Goal: Task Accomplishment & Management: Complete application form

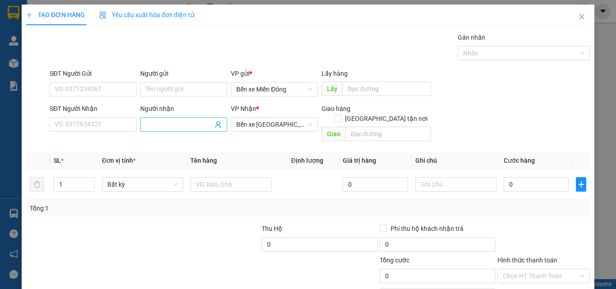
click at [169, 123] on input "Người nhận" at bounding box center [179, 124] width 67 height 10
click at [165, 125] on input "Người nhận" at bounding box center [179, 124] width 67 height 10
drag, startPoint x: 173, startPoint y: 111, endPoint x: 170, endPoint y: 134, distance: 23.6
click at [172, 122] on div "Người nhận Tên người nhận" at bounding box center [183, 120] width 87 height 32
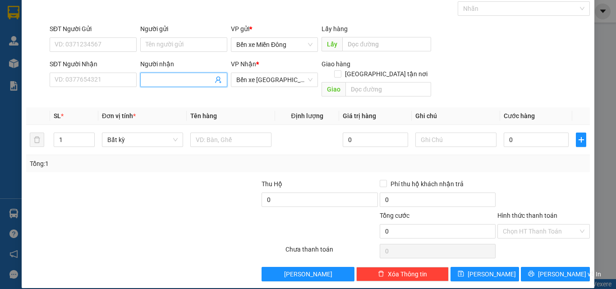
click at [166, 84] on input "Người nhận" at bounding box center [179, 80] width 67 height 10
type input "THIỆN NGHĨA"
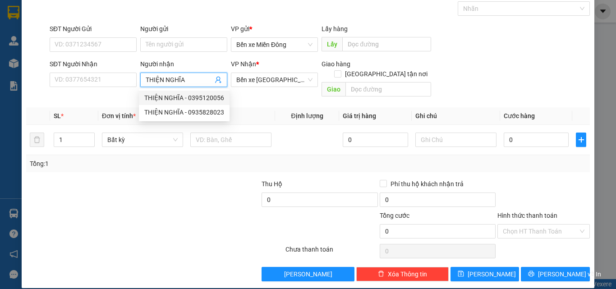
click at [181, 99] on div "THIỆN NGHĨA - 0395120056" at bounding box center [184, 98] width 80 height 10
type input "0395120056"
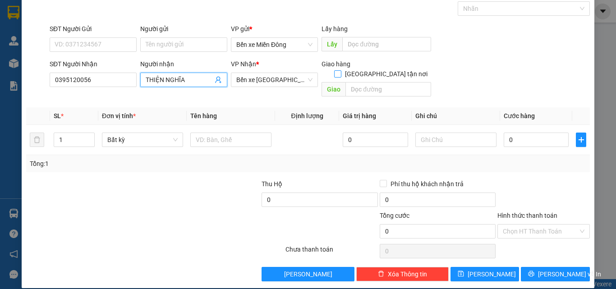
type input "THIỆN NGHĨA"
drag, startPoint x: 379, startPoint y: 62, endPoint x: 366, endPoint y: 77, distance: 19.2
click at [340, 70] on input "[GEOGRAPHIC_DATA] tận nơi" at bounding box center [337, 73] width 6 height 6
checkbox input "true"
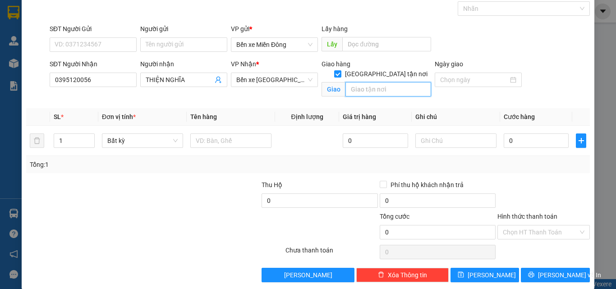
drag, startPoint x: 366, startPoint y: 78, endPoint x: 352, endPoint y: 85, distance: 15.7
click at [359, 82] on input "text" at bounding box center [388, 89] width 86 height 14
type input "TỊNH ẤN TÂY"
click at [70, 139] on input "1" at bounding box center [74, 141] width 40 height 14
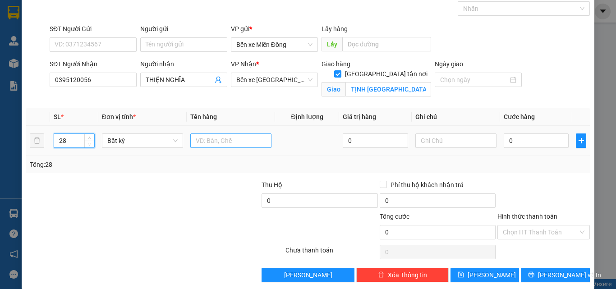
type input "28"
click at [208, 140] on input "text" at bounding box center [230, 140] width 81 height 14
type input "THÙNG"
drag, startPoint x: 536, startPoint y: 142, endPoint x: 495, endPoint y: 143, distance: 41.0
click at [535, 142] on input "0" at bounding box center [535, 140] width 65 height 14
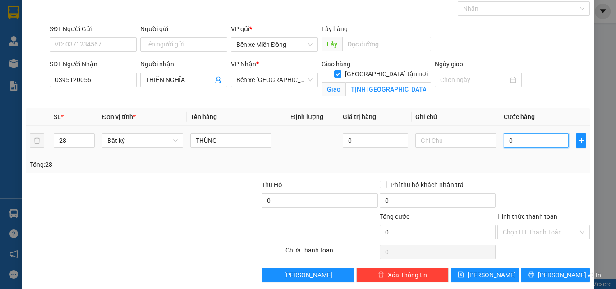
type input "2"
type input "20"
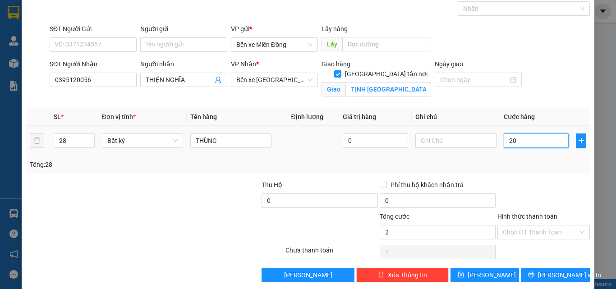
type input "20"
type input "205"
type input "2.050"
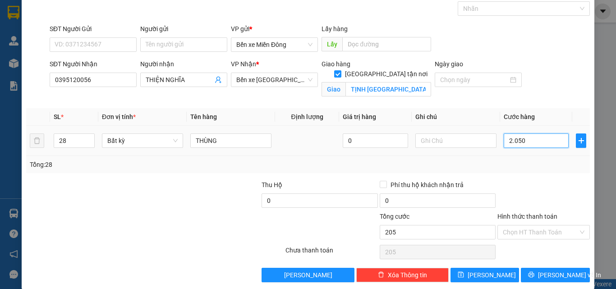
type input "2.050"
click at [555, 161] on div "Tổng: 28" at bounding box center [308, 165] width 556 height 10
type input "2.050.000"
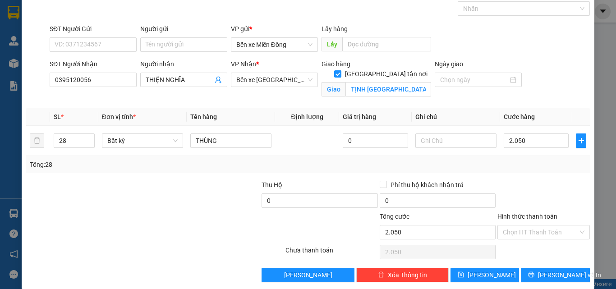
type input "2.050.000"
click at [545, 142] on input "2.050.000" at bounding box center [535, 140] width 65 height 14
type input "2"
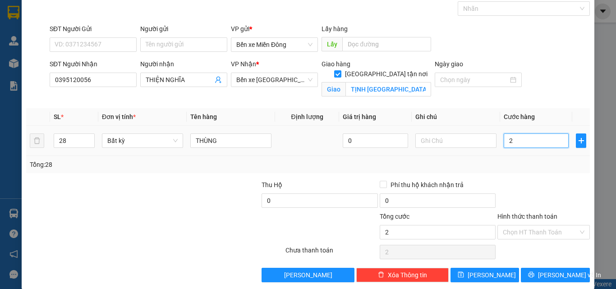
type input "20"
type input "2.030"
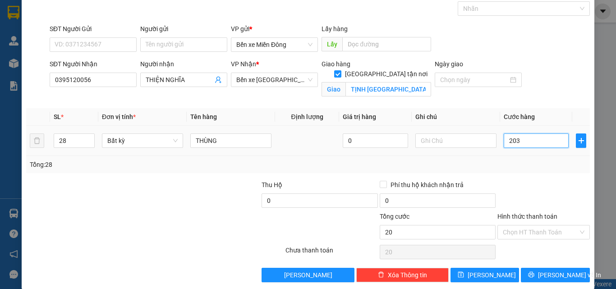
type input "2.030"
click at [561, 183] on div at bounding box center [543, 196] width 94 height 32
type input "2.030.000"
click at [523, 225] on input "Hình thức thanh toán" at bounding box center [540, 232] width 75 height 14
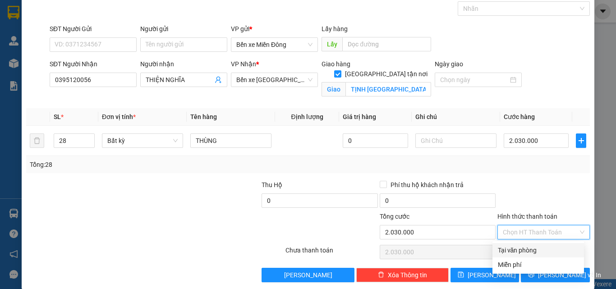
click at [522, 249] on div "Tại văn phòng" at bounding box center [538, 250] width 81 height 10
type input "0"
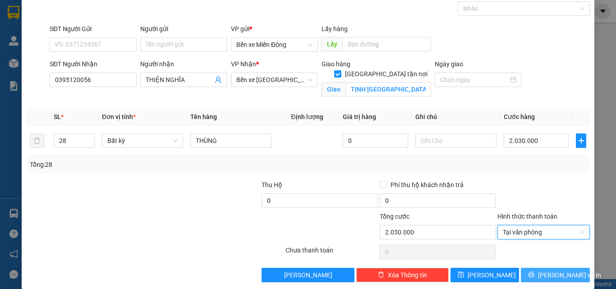
click at [554, 279] on span "[PERSON_NAME] và In" at bounding box center [569, 275] width 63 height 10
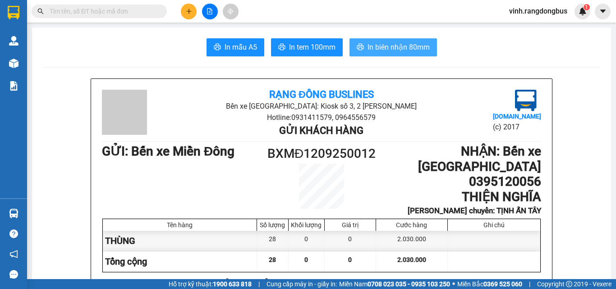
click at [368, 46] on span "In biên nhận 80mm" at bounding box center [398, 46] width 62 height 11
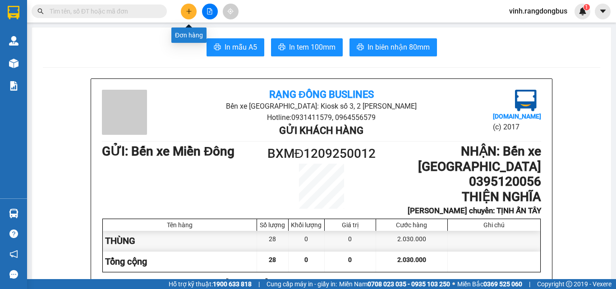
click at [189, 14] on button at bounding box center [189, 12] width 16 height 16
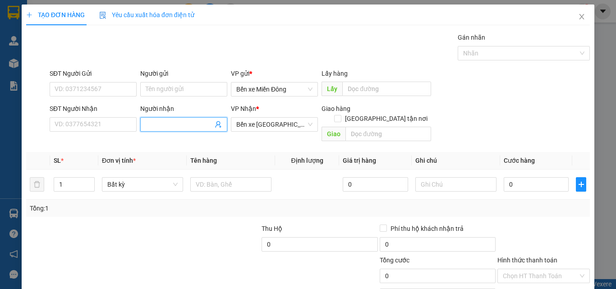
drag, startPoint x: 172, startPoint y: 128, endPoint x: 169, endPoint y: 123, distance: 5.9
click at [172, 128] on input "Người nhận" at bounding box center [179, 124] width 67 height 10
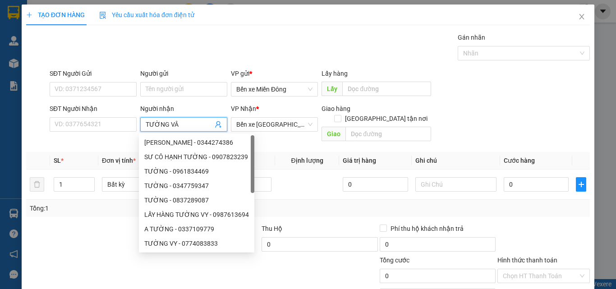
type input "TƯỜNG VÂN"
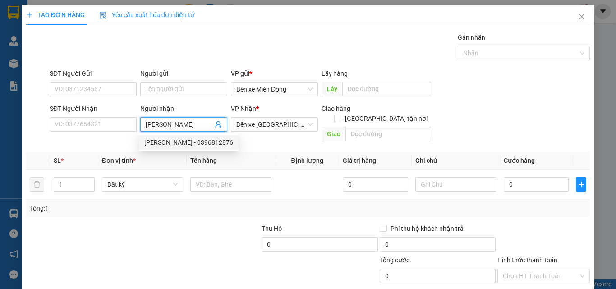
click at [201, 142] on div "TƯỜNG VÂN - 0396812876" at bounding box center [188, 142] width 89 height 10
type input "0396812876"
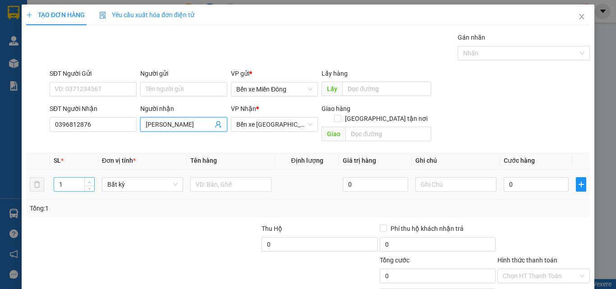
type input "TƯỜNG VÂN"
click at [90, 179] on span "up" at bounding box center [89, 181] width 5 height 5
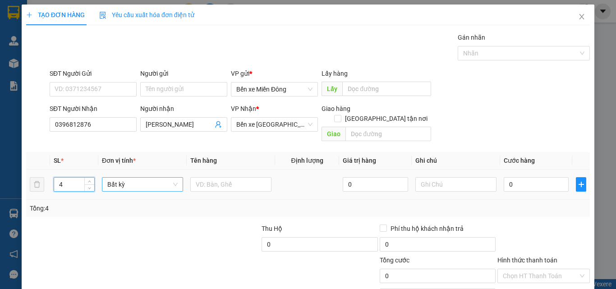
type input "5"
click at [200, 177] on input "text" at bounding box center [230, 184] width 81 height 14
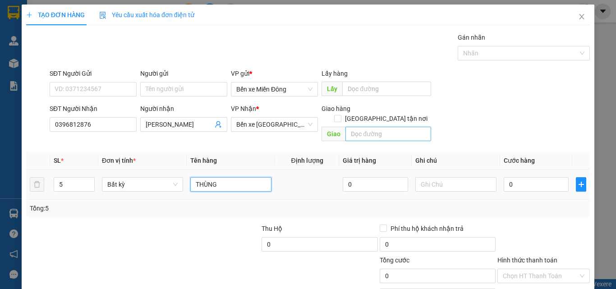
type input "THÙNG"
click at [389, 114] on span "[GEOGRAPHIC_DATA] tận nơi" at bounding box center [386, 119] width 90 height 10
click at [340, 115] on input "[GEOGRAPHIC_DATA] tận nơi" at bounding box center [337, 118] width 6 height 6
click at [375, 127] on input "text" at bounding box center [388, 134] width 86 height 14
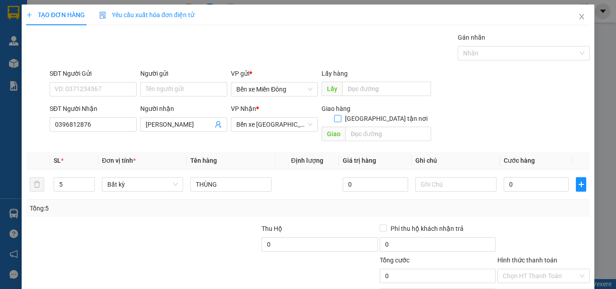
click at [341, 115] on span at bounding box center [337, 118] width 7 height 7
click at [340, 115] on input "[GEOGRAPHIC_DATA] tận nơi" at bounding box center [337, 118] width 6 height 6
checkbox input "true"
click at [377, 127] on input "text" at bounding box center [388, 134] width 86 height 14
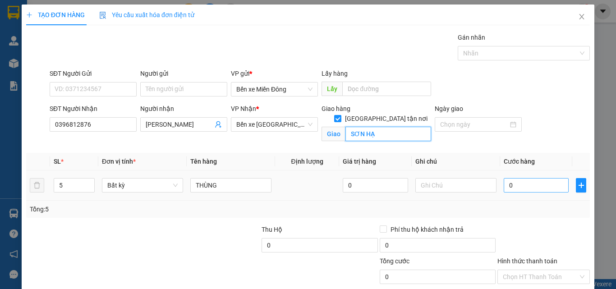
type input "SƠN HẠ"
click at [533, 187] on input "0" at bounding box center [535, 185] width 65 height 14
type input "55"
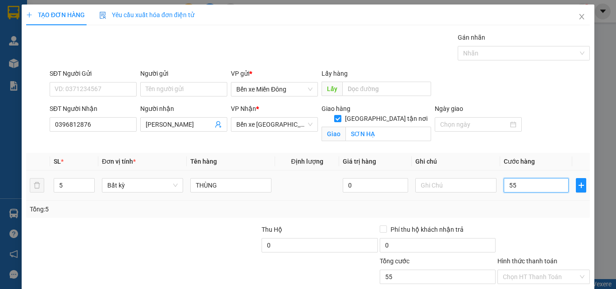
type input "550"
click at [541, 211] on div "Tổng: 5" at bounding box center [308, 209] width 556 height 10
type input "550.000"
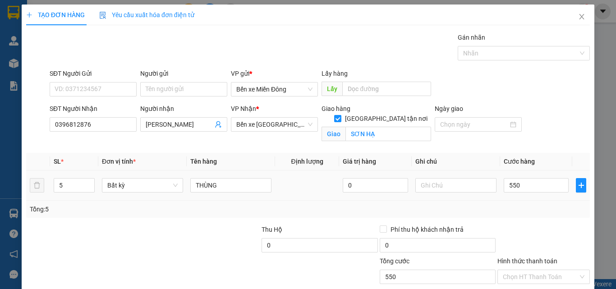
type input "550.000"
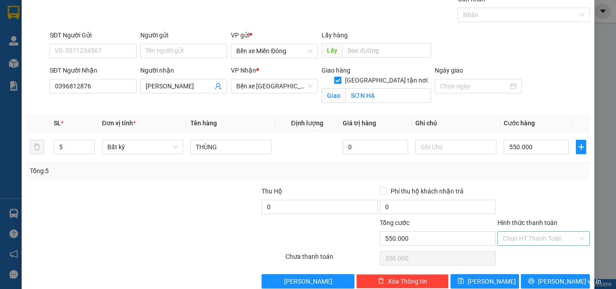
scroll to position [55, 0]
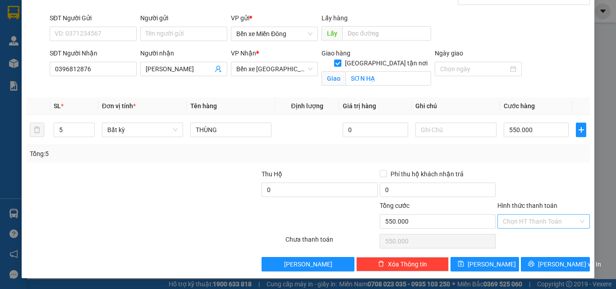
drag, startPoint x: 546, startPoint y: 216, endPoint x: 544, endPoint y: 224, distance: 7.9
click at [545, 218] on input "Hình thức thanh toán" at bounding box center [540, 222] width 75 height 14
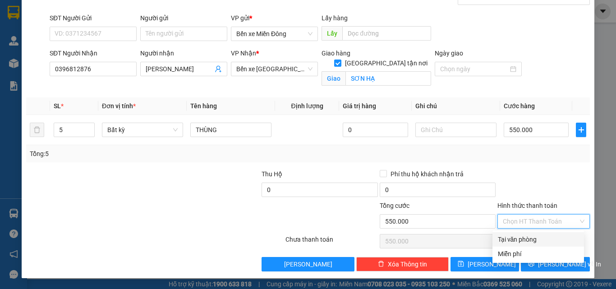
click at [540, 235] on div "Tại văn phòng" at bounding box center [538, 239] width 81 height 10
type input "0"
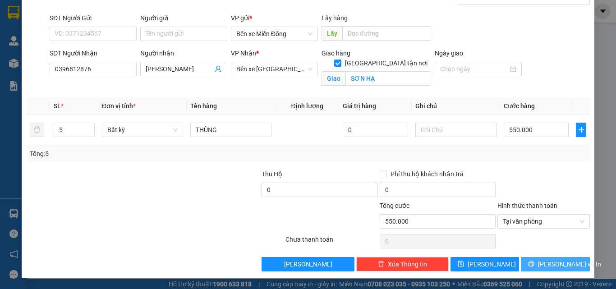
click at [540, 263] on button "[PERSON_NAME] và In" at bounding box center [555, 264] width 69 height 14
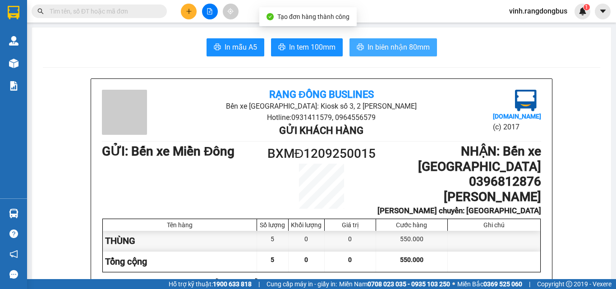
click at [372, 46] on span "In biên nhận 80mm" at bounding box center [398, 46] width 62 height 11
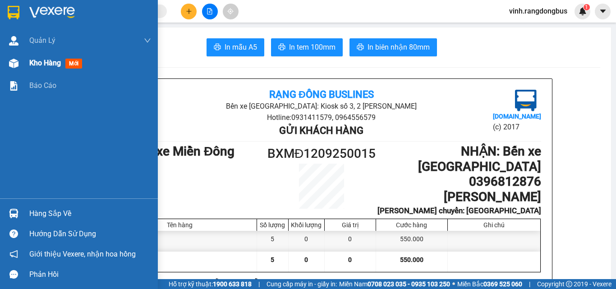
click at [18, 59] on img at bounding box center [13, 63] width 9 height 9
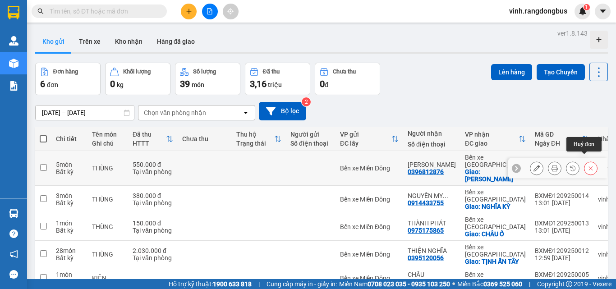
click at [587, 165] on icon at bounding box center [590, 168] width 6 height 6
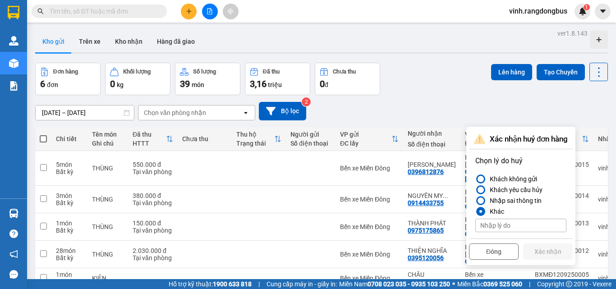
click at [558, 215] on div "Xác nhận huỷ đơn hàng Chọn lý do huỷ Khách không gửi Khách yêu cầu hủy Nhập sai…" at bounding box center [521, 195] width 104 height 133
click at [511, 95] on div "10/09/2025 – 12/09/2025 Press the down arrow key to interact with the calendar …" at bounding box center [321, 111] width 572 height 32
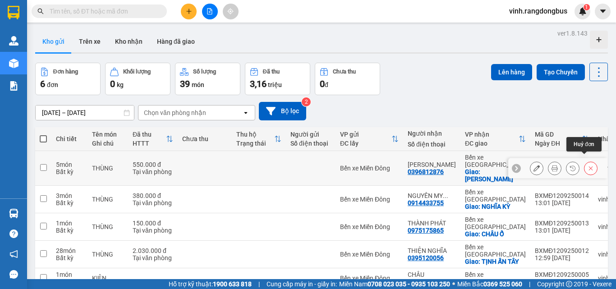
click at [587, 165] on icon at bounding box center [590, 168] width 6 height 6
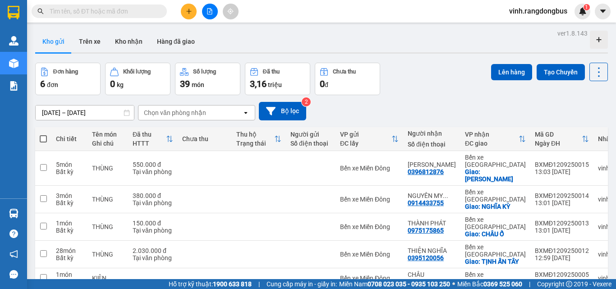
click at [528, 102] on div "10/09/2025 – 12/09/2025 Press the down arrow key to interact with the calendar …" at bounding box center [321, 111] width 572 height 18
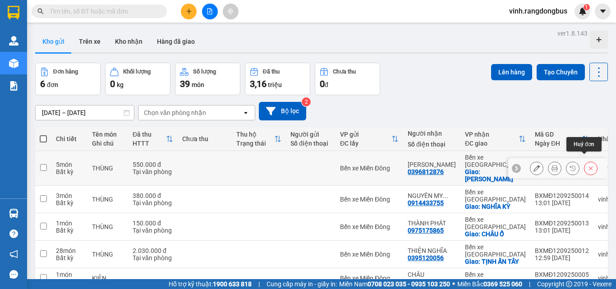
click at [589, 160] on button at bounding box center [590, 168] width 13 height 16
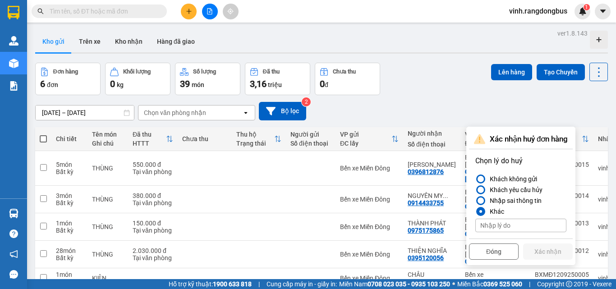
click at [482, 207] on div at bounding box center [480, 211] width 9 height 9
click at [475, 211] on input "Khác" at bounding box center [475, 211] width 0 height 0
click at [514, 63] on div "Lên hàng Tạo Chuyến" at bounding box center [549, 79] width 117 height 32
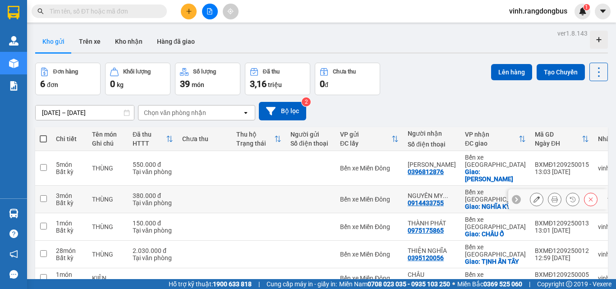
click at [587, 196] on icon at bounding box center [590, 199] width 6 height 6
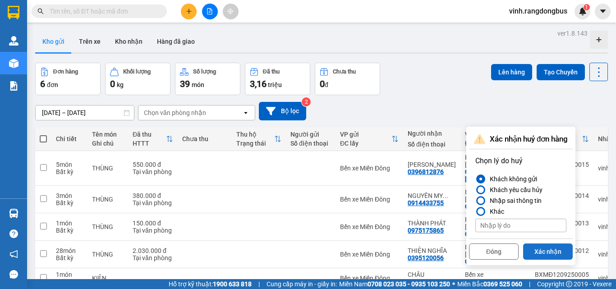
click at [558, 243] on button "Xác nhận" at bounding box center [548, 251] width 50 height 16
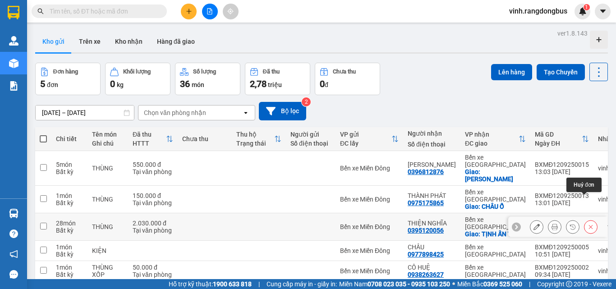
click at [589, 225] on icon at bounding box center [591, 227] width 4 height 4
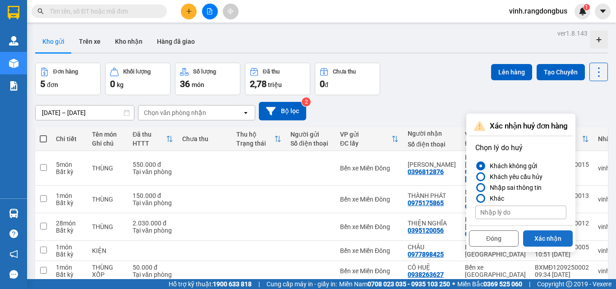
click at [561, 230] on button "Xác nhận" at bounding box center [548, 238] width 50 height 16
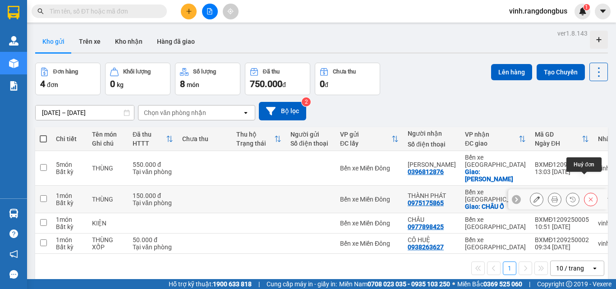
click at [587, 196] on icon at bounding box center [590, 199] width 6 height 6
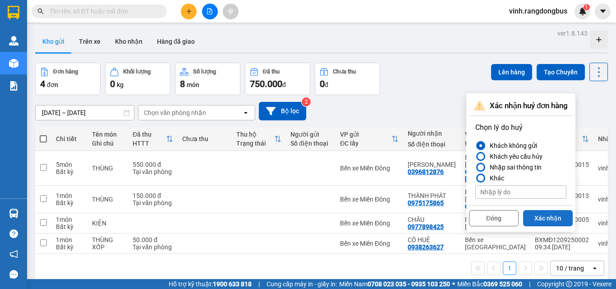
click at [566, 210] on button "Xác nhận" at bounding box center [548, 218] width 50 height 16
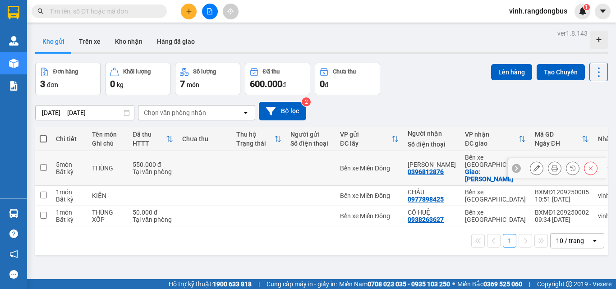
click at [587, 165] on icon at bounding box center [590, 168] width 6 height 6
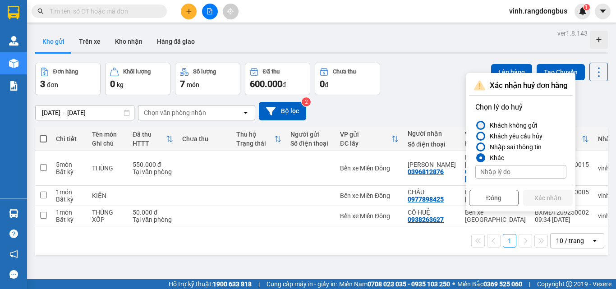
click at [480, 122] on div at bounding box center [480, 125] width 6 height 6
click at [475, 125] on input "Khách không gửi" at bounding box center [475, 125] width 0 height 0
click at [556, 190] on button "Xác nhận" at bounding box center [548, 198] width 50 height 16
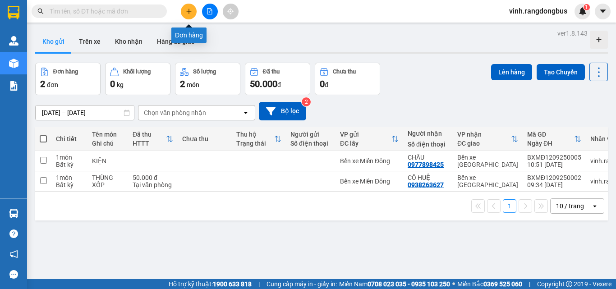
click at [186, 9] on icon "plus" at bounding box center [189, 11] width 6 height 6
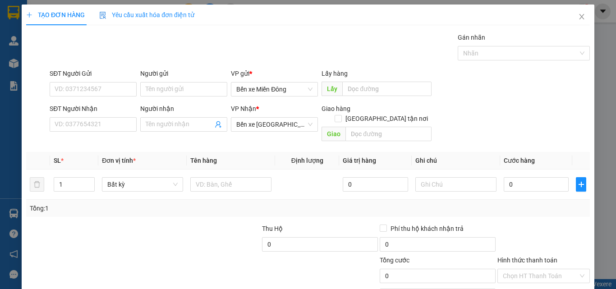
click at [126, 126] on div "TẠO ĐƠN HÀNG Yêu cầu xuất hóa đơn điện tử Transit Pickup Surcharge Ids Transit …" at bounding box center [308, 144] width 616 height 289
click at [117, 124] on input "SĐT Người Nhận" at bounding box center [93, 124] width 87 height 14
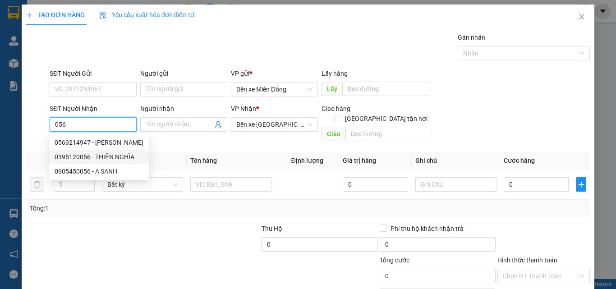
click at [97, 158] on div "0395120056 - THIỆN NGHĨA" at bounding box center [99, 157] width 89 height 10
type input "0395120056"
type input "THIỆN NGHĨA"
checkbox input "true"
type input "TỊNH ẤN TÂY"
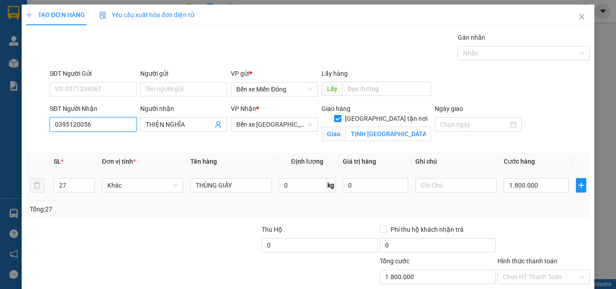
type input "1.800.000"
type input "0395120056"
click at [79, 188] on input "27" at bounding box center [74, 185] width 40 height 14
click at [91, 180] on span "up" at bounding box center [89, 182] width 5 height 5
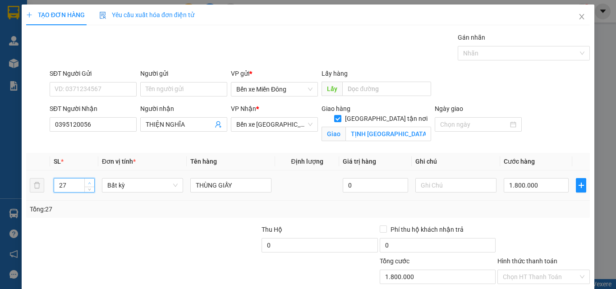
type input "28"
click at [186, 229] on div at bounding box center [202, 240] width 118 height 32
type input "0"
click at [544, 184] on input "0" at bounding box center [535, 185] width 65 height 14
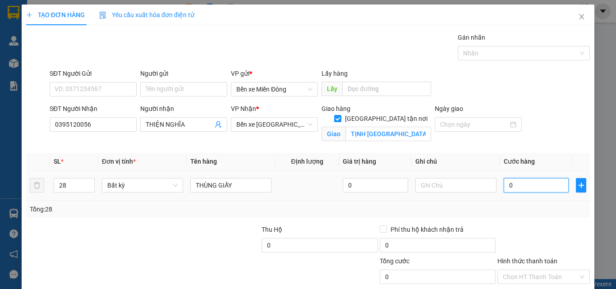
type input "1"
type input "18"
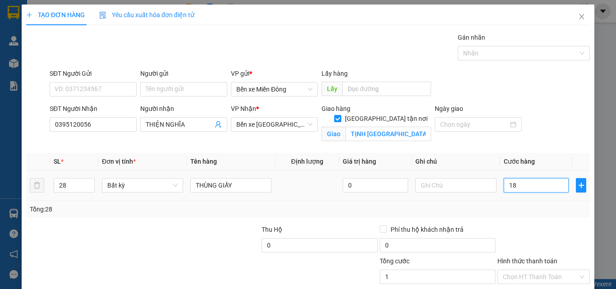
type input "18"
type input "184"
type input "1.840"
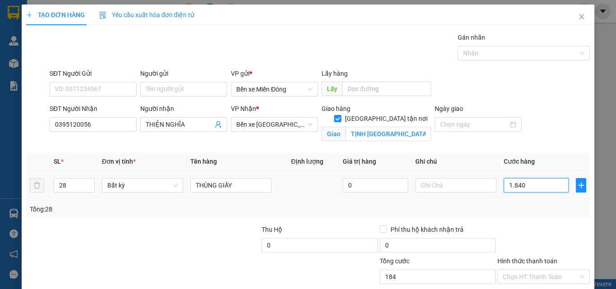
type input "1.840"
click at [529, 237] on div at bounding box center [543, 240] width 94 height 32
type input "1.840.000"
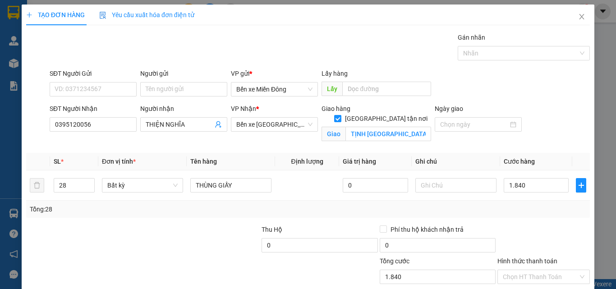
type input "1.840.000"
drag, startPoint x: 508, startPoint y: 222, endPoint x: 509, endPoint y: 227, distance: 5.0
click at [508, 270] on input "Hình thức thanh toán" at bounding box center [540, 277] width 75 height 14
drag, startPoint x: 516, startPoint y: 239, endPoint x: 507, endPoint y: 243, distance: 9.7
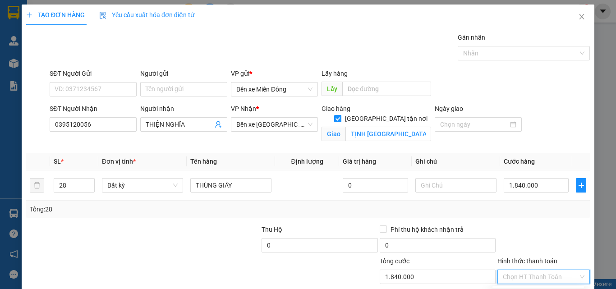
type input "0"
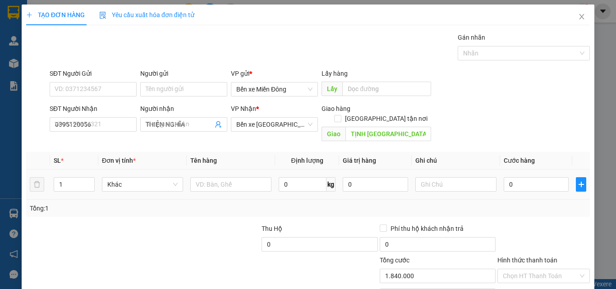
checkbox input "false"
type input "0"
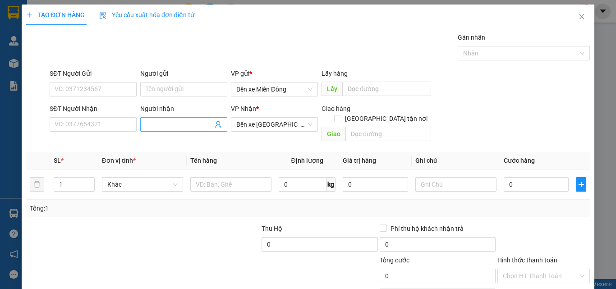
click at [173, 119] on input "Người nhận" at bounding box center [179, 124] width 67 height 10
type input "THÀNH PHÁT"
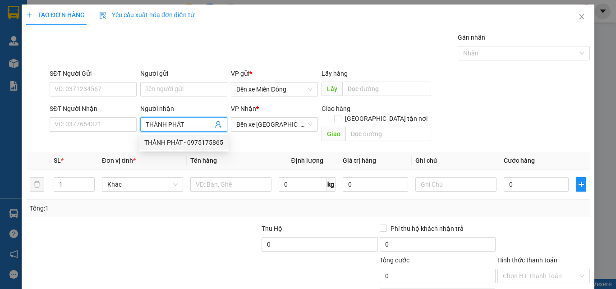
click at [187, 141] on div "THÀNH PHÁT - 0975175865" at bounding box center [183, 142] width 79 height 10
type input "0975175865"
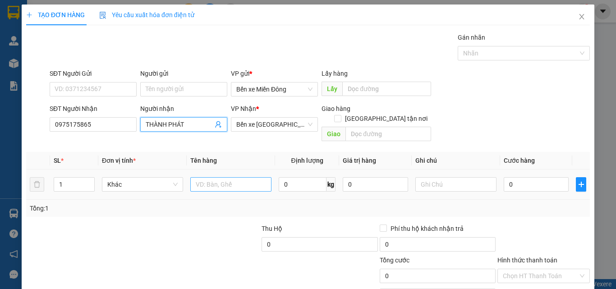
type input "THÀNH PHÁT"
drag, startPoint x: 246, startPoint y: 172, endPoint x: 253, endPoint y: 154, distance: 19.4
click at [247, 177] on input "text" at bounding box center [230, 184] width 81 height 14
type input "THÙNG GIẤY"
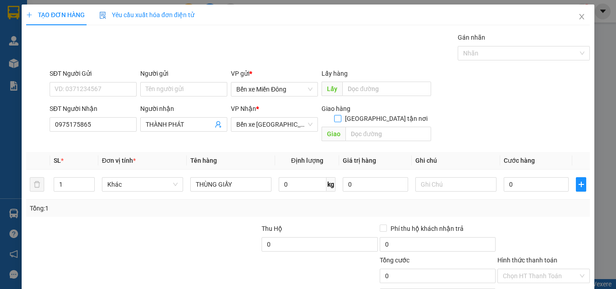
click at [340, 115] on input "[GEOGRAPHIC_DATA] tận nơi" at bounding box center [337, 118] width 6 height 6
checkbox input "true"
click at [365, 127] on input "text" at bounding box center [388, 134] width 86 height 14
type input "T"
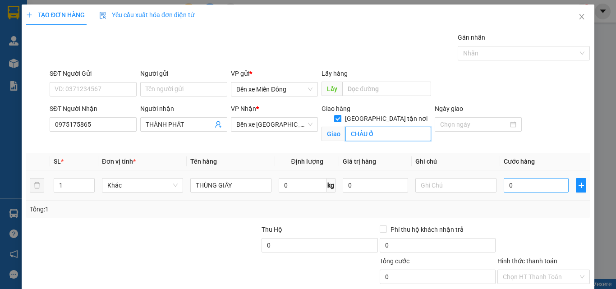
type input "CHÂU Ổ"
click at [526, 188] on input "0" at bounding box center [535, 185] width 65 height 14
type input "1"
type input "12"
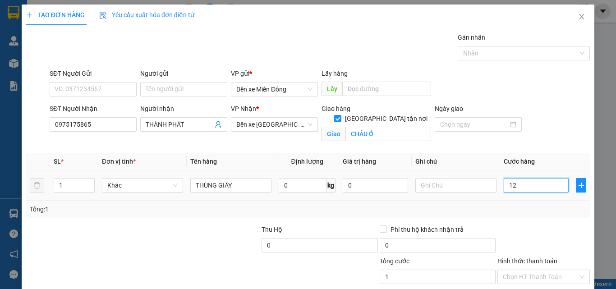
type input "12"
type input "120"
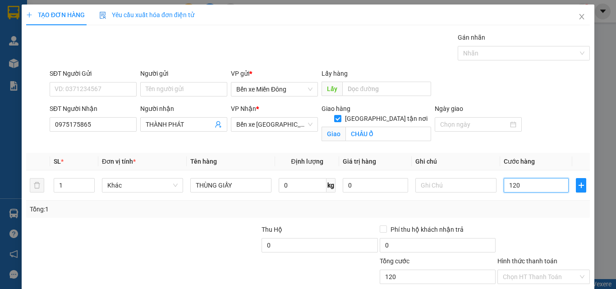
type input "120"
click at [518, 210] on div "Tổng: 1" at bounding box center [308, 209] width 556 height 10
type input "120.000"
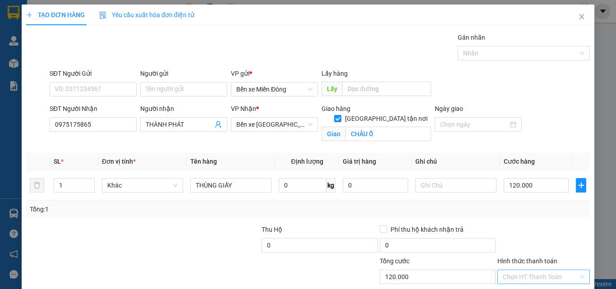
click at [518, 270] on input "Hình thức thanh toán" at bounding box center [540, 277] width 75 height 14
type input "0"
drag, startPoint x: 475, startPoint y: 262, endPoint x: 414, endPoint y: 229, distance: 69.6
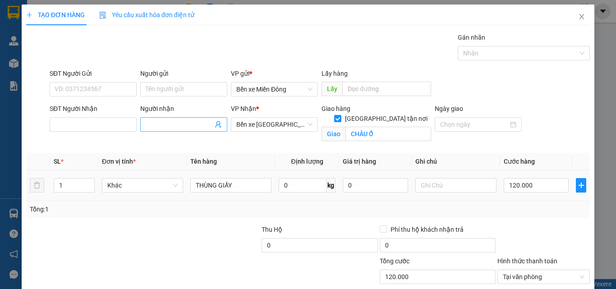
checkbox input "false"
type input "0"
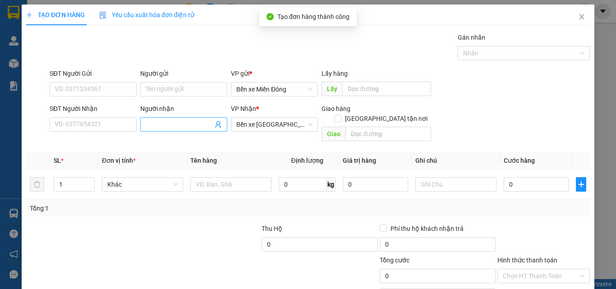
click at [178, 119] on input "Người nhận" at bounding box center [179, 124] width 67 height 10
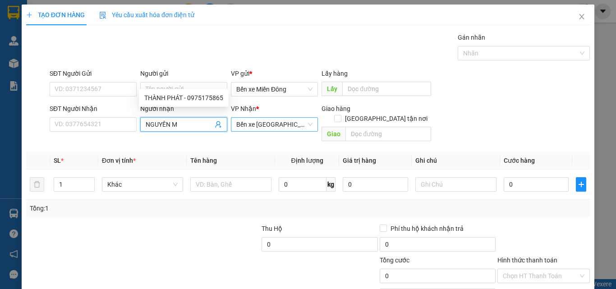
type input "NGUYÊN MY"
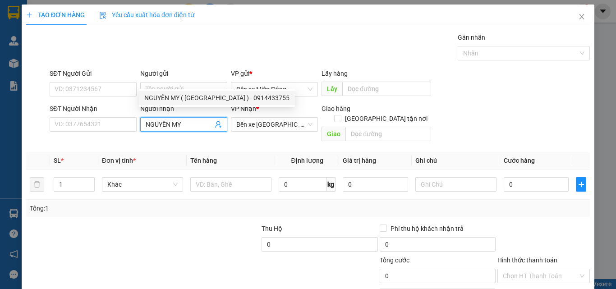
click at [158, 97] on div "NGUYÊN MY ( HÒA PHÚ ) - 0914433755" at bounding box center [216, 98] width 145 height 10
type input "0914433755"
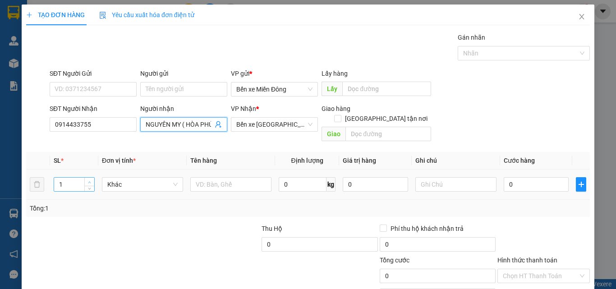
type input "NGUYÊN MY ( HÒA PHÚ )"
click at [88, 179] on span "up" at bounding box center [89, 181] width 5 height 5
type input "3"
click at [253, 177] on input "text" at bounding box center [230, 184] width 81 height 14
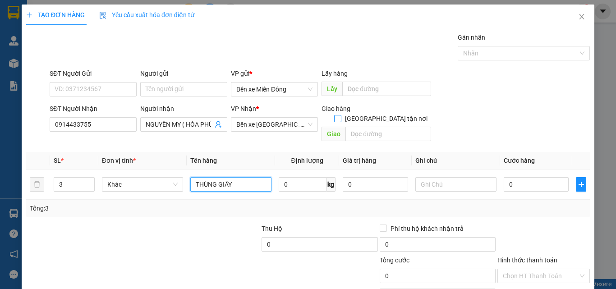
type input "THÙNG GIẤY"
click at [340, 115] on input "[GEOGRAPHIC_DATA] tận nơi" at bounding box center [337, 118] width 6 height 6
checkbox input "true"
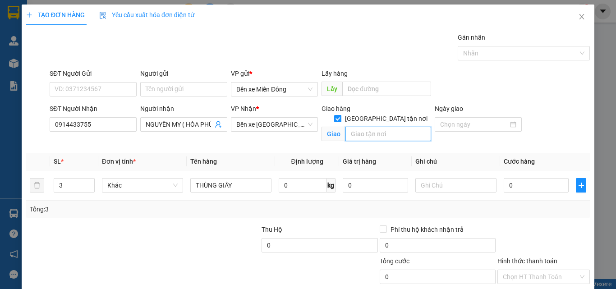
click at [372, 127] on input "text" at bounding box center [388, 134] width 86 height 14
type input "NGHĨA KỲ"
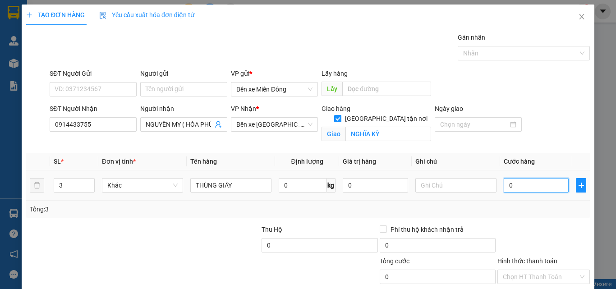
click at [542, 178] on input "0" at bounding box center [535, 185] width 65 height 14
type input "3"
type input "31"
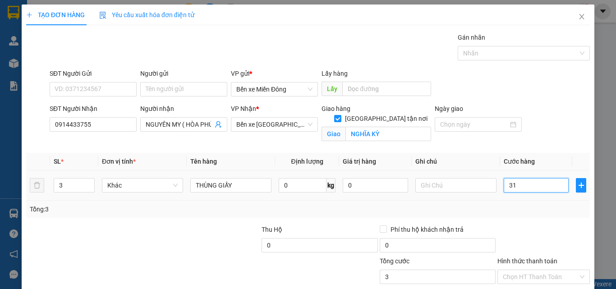
type input "31"
type input "315"
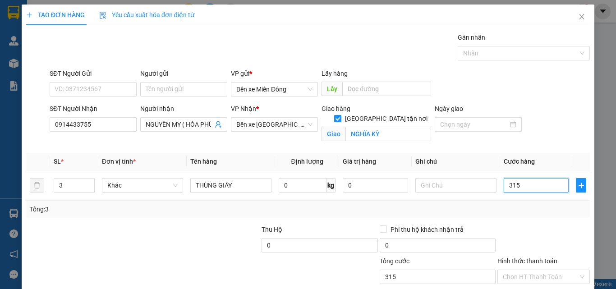
type input "315"
click at [534, 224] on div at bounding box center [543, 240] width 94 height 32
type input "315.000"
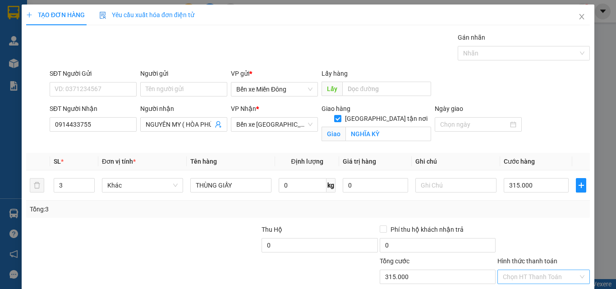
drag, startPoint x: 529, startPoint y: 219, endPoint x: 525, endPoint y: 225, distance: 7.1
click at [528, 270] on input "Hình thức thanh toán" at bounding box center [540, 277] width 75 height 14
type input "0"
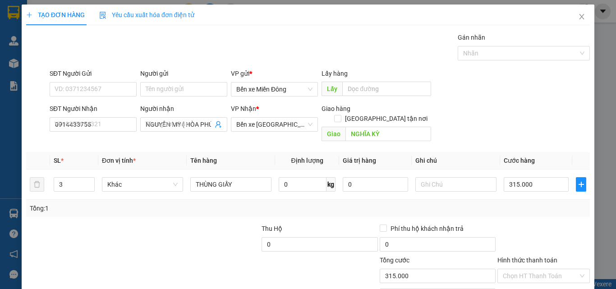
checkbox input "false"
type input "0"
type input "1"
type input "0"
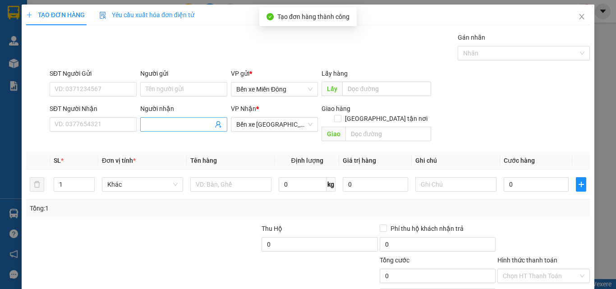
click at [186, 119] on input "Người nhận" at bounding box center [179, 124] width 67 height 10
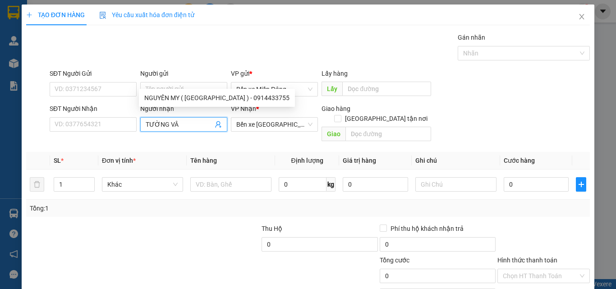
type input "TƯỜNG VÂN"
click at [162, 93] on div "TƯỜNG VÂN - 0396812876" at bounding box center [188, 98] width 89 height 10
type input "0396812876"
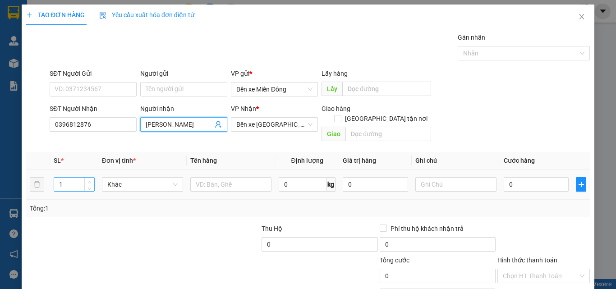
type input "TƯỜNG VÂN"
click at [88, 181] on icon "up" at bounding box center [89, 182] width 3 height 3
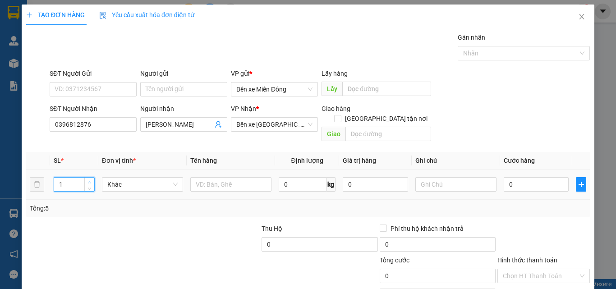
type input "5"
click at [219, 177] on input "text" at bounding box center [230, 184] width 81 height 14
type input "THÙNG GIẤY"
click at [340, 115] on input "[GEOGRAPHIC_DATA] tận nơi" at bounding box center [337, 118] width 6 height 6
checkbox input "true"
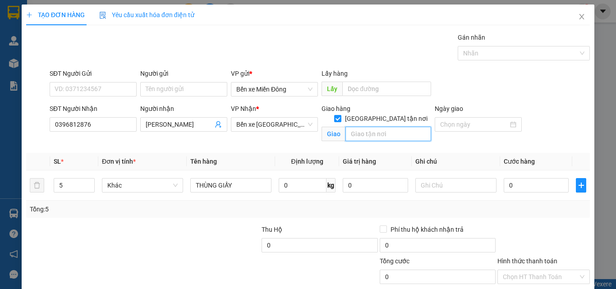
click at [374, 127] on input "text" at bounding box center [388, 134] width 86 height 14
type input "SƠN HẠ"
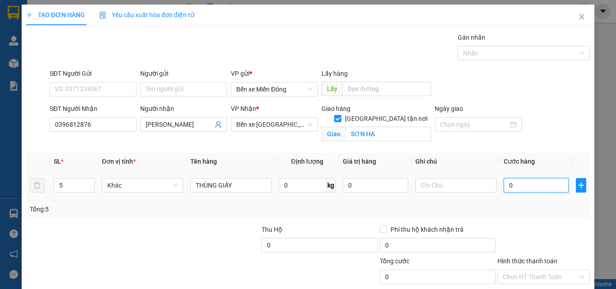
click at [530, 178] on input "0" at bounding box center [535, 185] width 65 height 14
type input "4"
type input "47"
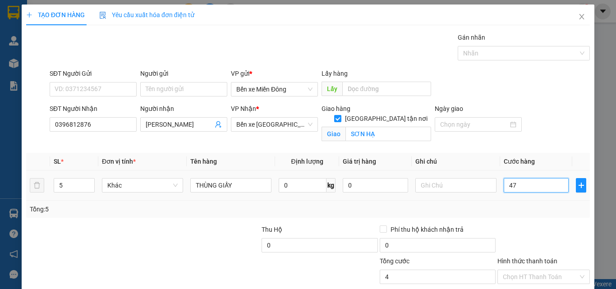
type input "47"
type input "475"
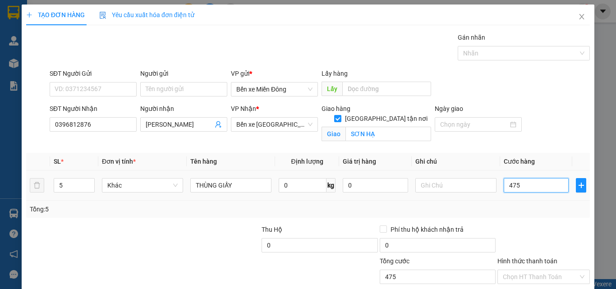
type input "475"
click at [510, 175] on td "475" at bounding box center [536, 185] width 72 height 30
type input "475.000"
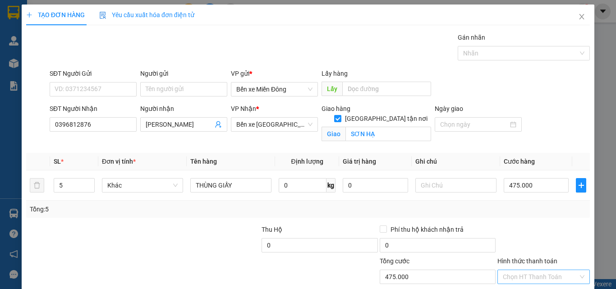
click at [520, 270] on input "Hình thức thanh toán" at bounding box center [540, 277] width 75 height 14
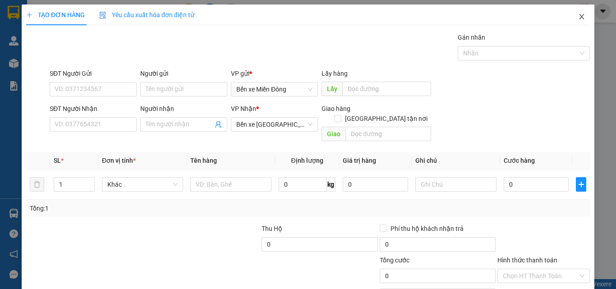
click at [578, 17] on icon "close" at bounding box center [581, 16] width 7 height 7
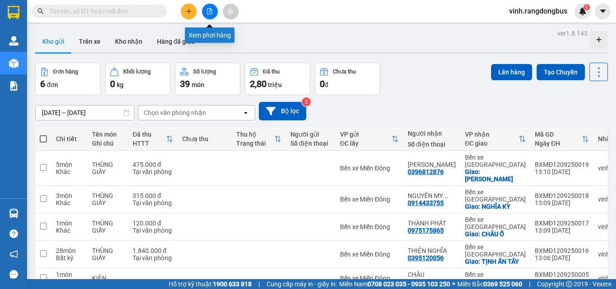
click at [208, 6] on button at bounding box center [210, 12] width 16 height 16
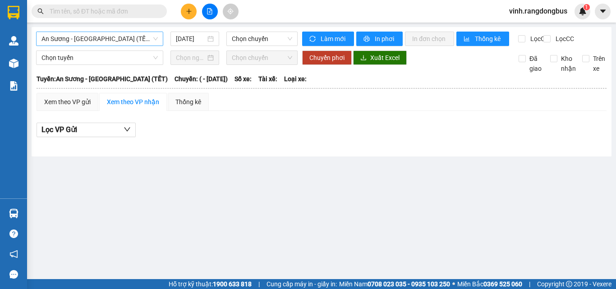
click at [124, 42] on span "An Sương - Quảng Ngãi (TẾT)" at bounding box center [99, 39] width 116 height 14
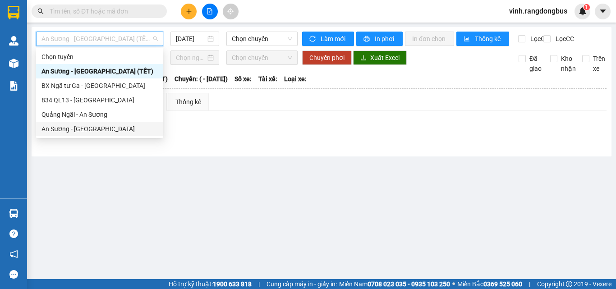
click at [81, 124] on div "An Sương - Quảng Ngãi" at bounding box center [99, 129] width 116 height 10
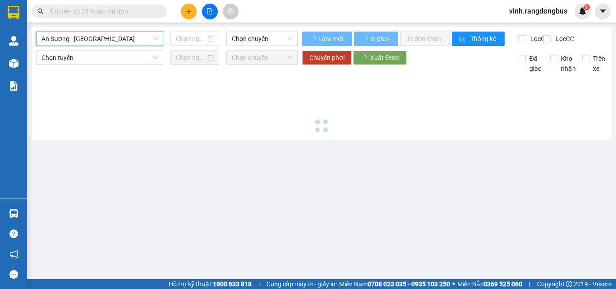
type input "[DATE]"
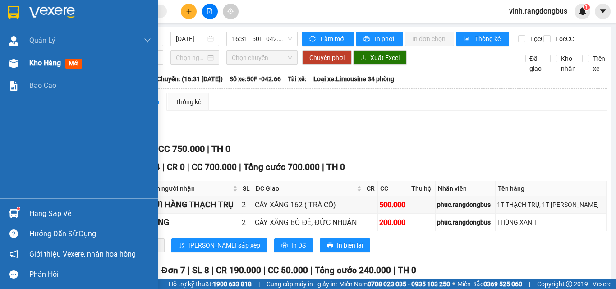
click at [38, 57] on div "Kho hàng mới" at bounding box center [90, 63] width 122 height 23
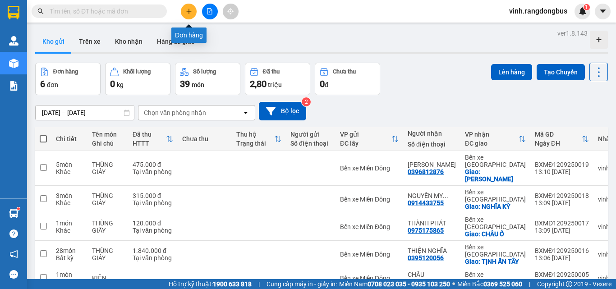
click at [188, 13] on icon "plus" at bounding box center [189, 11] width 6 height 6
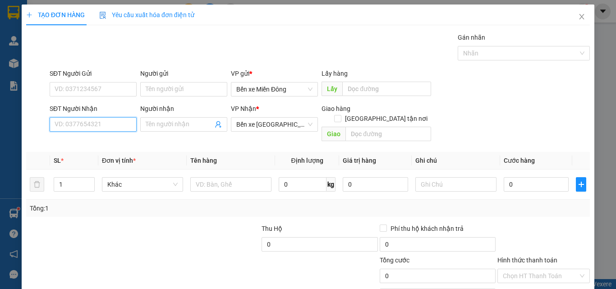
click at [108, 124] on input "SĐT Người Nhận" at bounding box center [93, 124] width 87 height 14
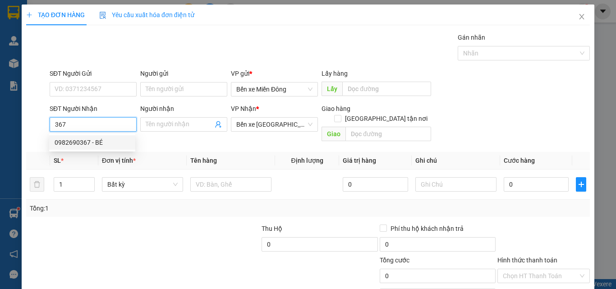
click at [100, 145] on div "0982690367 - BÉ" at bounding box center [92, 142] width 75 height 10
type input "0982690367"
type input "BÉ"
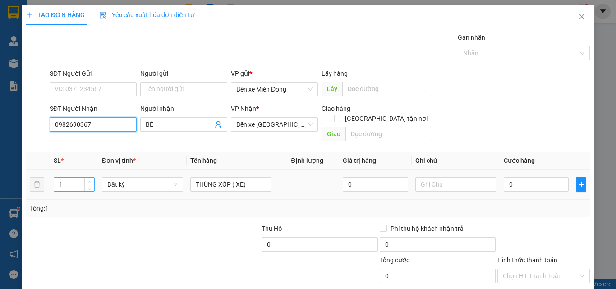
type input "0982690367"
click at [88, 181] on icon "up" at bounding box center [89, 182] width 3 height 3
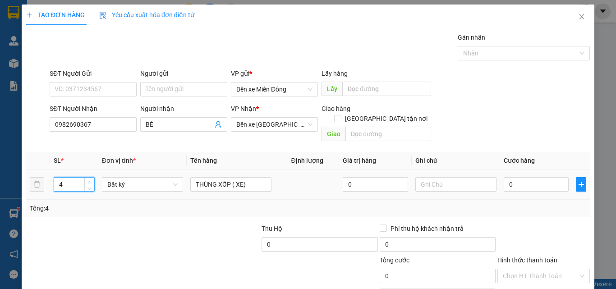
type input "5"
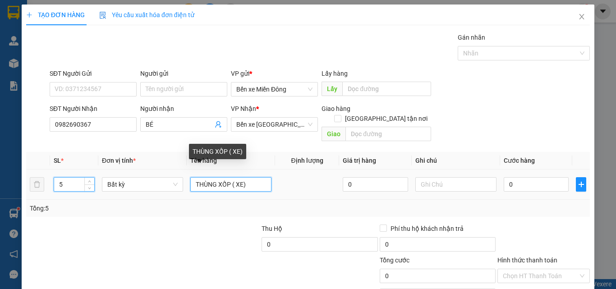
click at [254, 177] on input "THÙNG XỐP ( XE)" at bounding box center [230, 184] width 81 height 14
type input "THÙNG XỐP ("
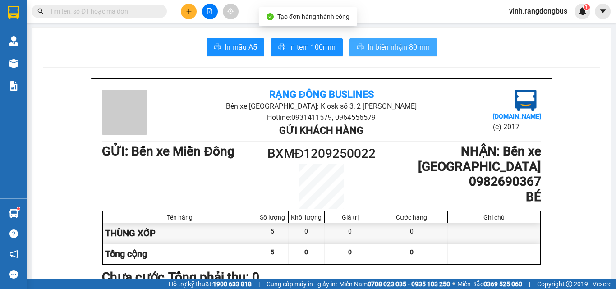
click at [371, 48] on span "In biên nhận 80mm" at bounding box center [398, 46] width 62 height 11
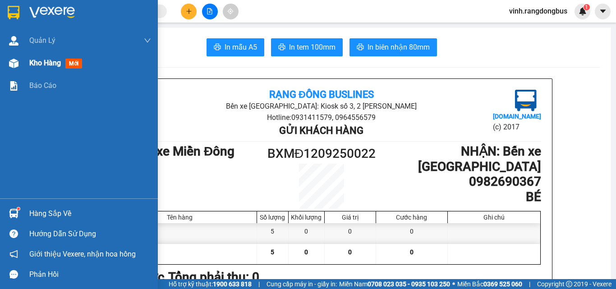
click at [41, 63] on span "Kho hàng" at bounding box center [45, 63] width 32 height 9
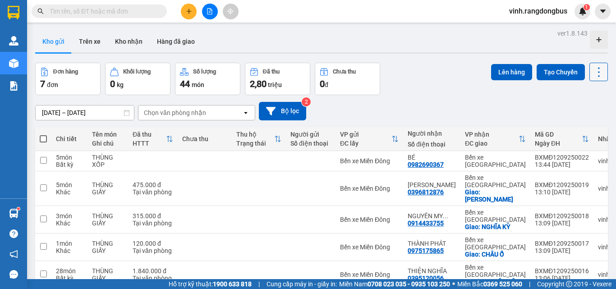
click at [593, 71] on icon at bounding box center [598, 72] width 13 height 13
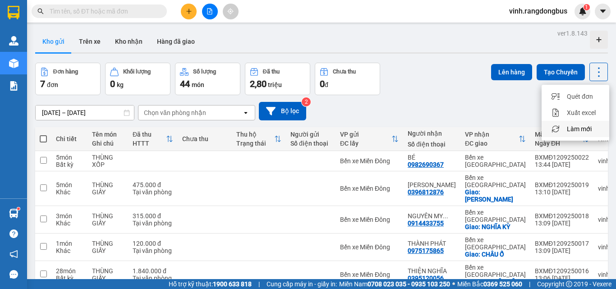
click at [587, 130] on span "Làm mới" at bounding box center [579, 128] width 25 height 9
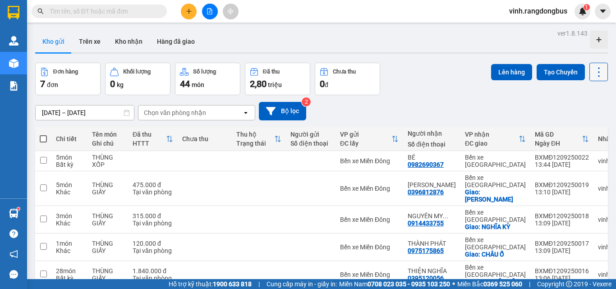
click at [595, 69] on icon at bounding box center [598, 72] width 13 height 13
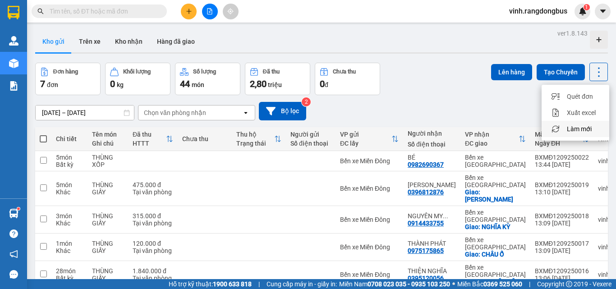
click at [581, 125] on span "Làm mới" at bounding box center [579, 128] width 25 height 9
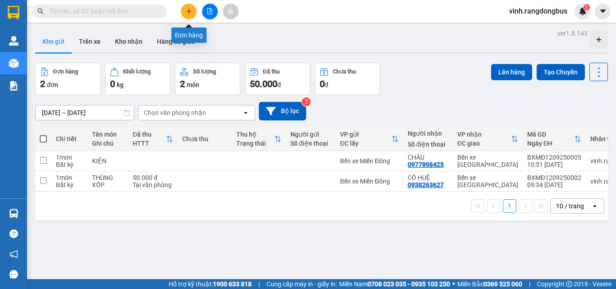
click at [188, 14] on icon "plus" at bounding box center [189, 11] width 6 height 6
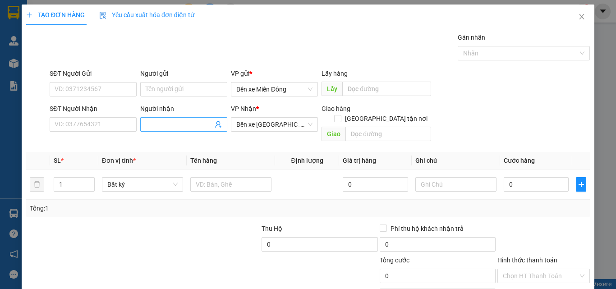
click at [179, 122] on input "Người nhận" at bounding box center [179, 124] width 67 height 10
type input "THÀNH PHÁT"
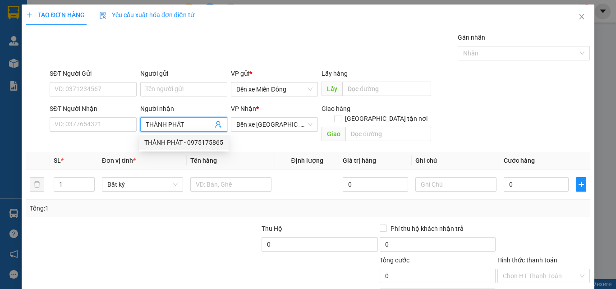
click at [203, 142] on div "THÀNH PHÁT - 0975175865" at bounding box center [183, 142] width 79 height 10
type input "0975175865"
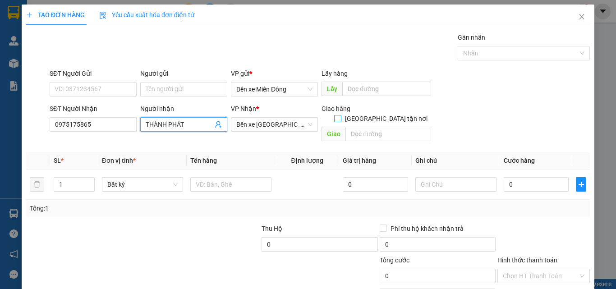
type input "THÀNH PHÁT"
click at [389, 114] on span "[GEOGRAPHIC_DATA] tận nơi" at bounding box center [386, 119] width 90 height 10
click at [340, 115] on input "[GEOGRAPHIC_DATA] tận nơi" at bounding box center [337, 118] width 6 height 6
checkbox input "true"
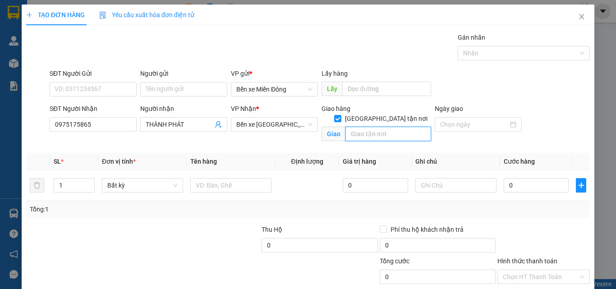
click at [375, 127] on input "text" at bounding box center [388, 134] width 86 height 14
type input "CHÂU Ổ"
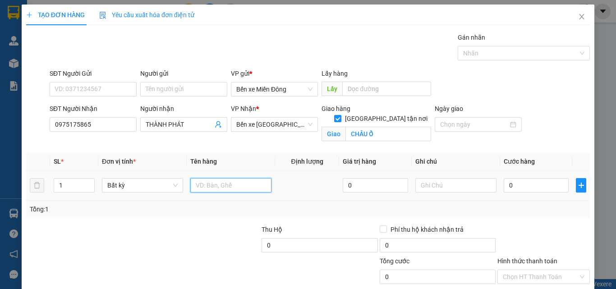
click at [240, 181] on input "text" at bounding box center [230, 185] width 81 height 14
type input "THÙNG"
drag, startPoint x: 154, startPoint y: 242, endPoint x: 193, endPoint y: 229, distance: 40.6
click at [166, 235] on div at bounding box center [202, 240] width 118 height 32
click at [541, 179] on input "0" at bounding box center [535, 185] width 65 height 14
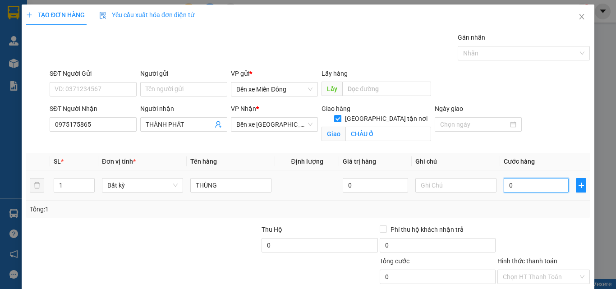
click at [541, 185] on input "0" at bounding box center [535, 185] width 65 height 14
type input "01"
type input "1"
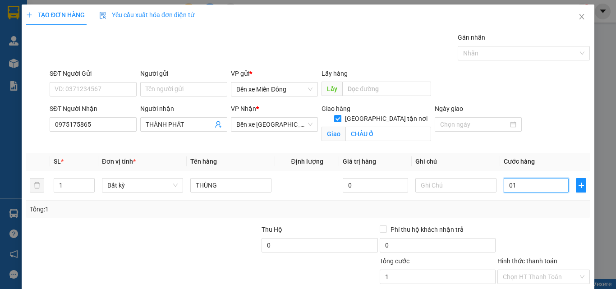
type input "015"
type input "15"
type input "0.150"
type input "150"
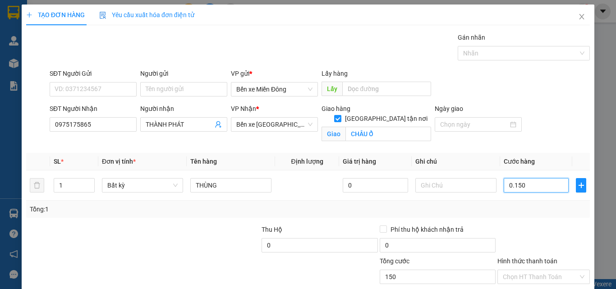
type input "150"
click at [526, 226] on div at bounding box center [543, 240] width 94 height 32
type input "150.000"
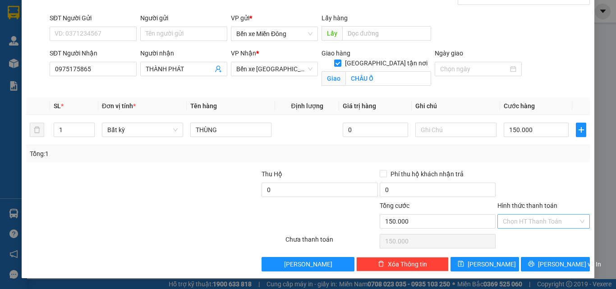
click at [534, 225] on input "Hình thức thanh toán" at bounding box center [540, 222] width 75 height 14
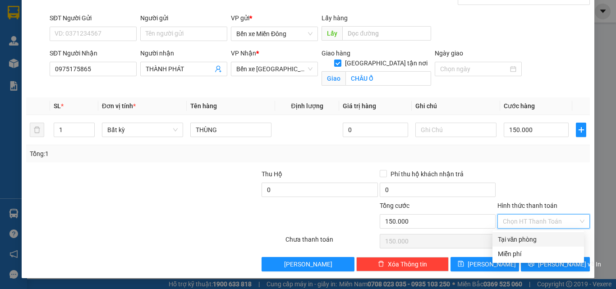
click at [532, 235] on div "Tại văn phòng" at bounding box center [538, 239] width 81 height 10
type input "0"
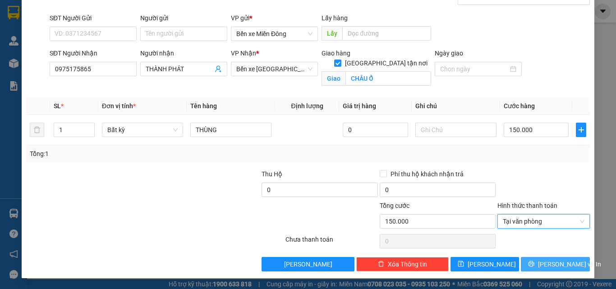
drag, startPoint x: 552, startPoint y: 264, endPoint x: 544, endPoint y: 277, distance: 15.2
click at [553, 264] on span "[PERSON_NAME] và In" at bounding box center [569, 264] width 63 height 10
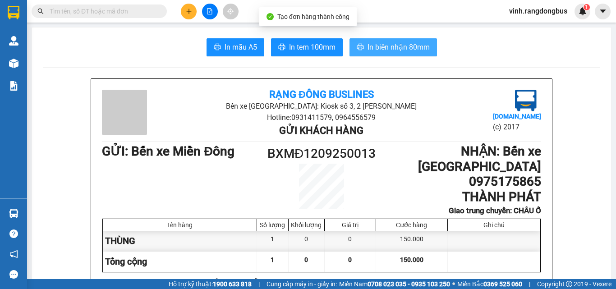
click at [419, 50] on span "In biên nhận 80mm" at bounding box center [398, 46] width 62 height 11
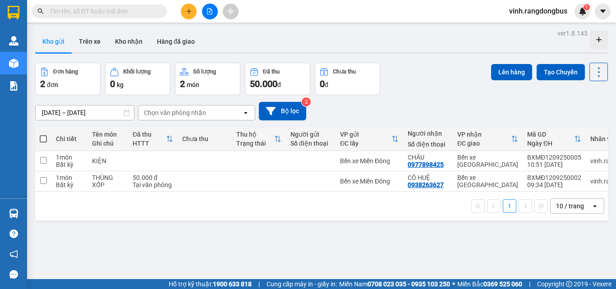
click at [186, 12] on icon "plus" at bounding box center [189, 11] width 6 height 6
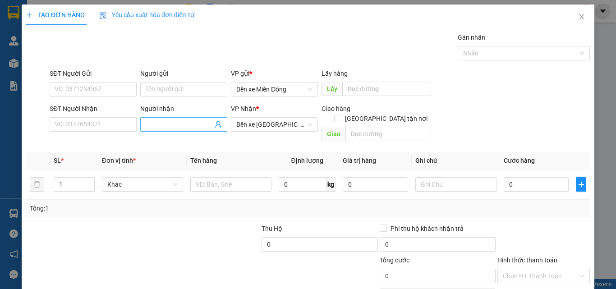
click at [178, 122] on input "Người nhận" at bounding box center [179, 124] width 67 height 10
type input "NGUYÊN MY"
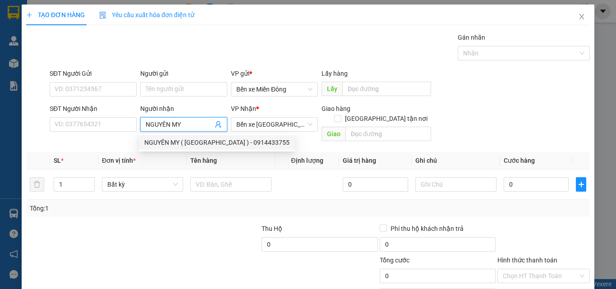
click at [188, 141] on div "NGUYÊN MY ( [GEOGRAPHIC_DATA] ) - 0914433755" at bounding box center [216, 142] width 145 height 10
type input "0914433755"
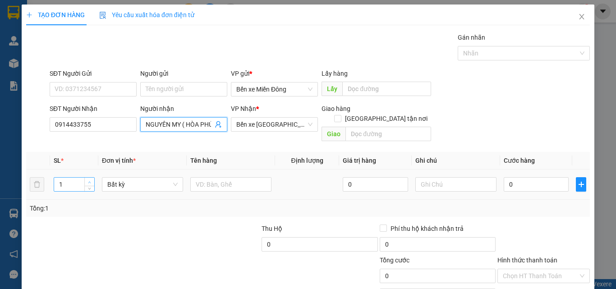
type input "NGUYÊN MY ( HÒA PHÚ )"
click at [89, 181] on icon "up" at bounding box center [89, 182] width 3 height 3
type input "3"
click at [238, 178] on input "text" at bounding box center [230, 184] width 81 height 14
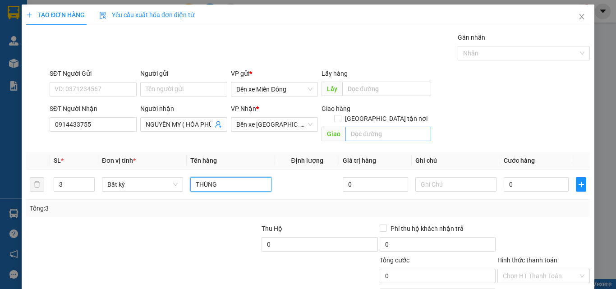
type input "THÙNG"
click at [366, 127] on input "text" at bounding box center [388, 134] width 86 height 14
drag, startPoint x: 383, startPoint y: 110, endPoint x: 378, endPoint y: 126, distance: 17.4
click at [340, 115] on input "[GEOGRAPHIC_DATA] tận nơi" at bounding box center [337, 118] width 6 height 6
checkbox input "true"
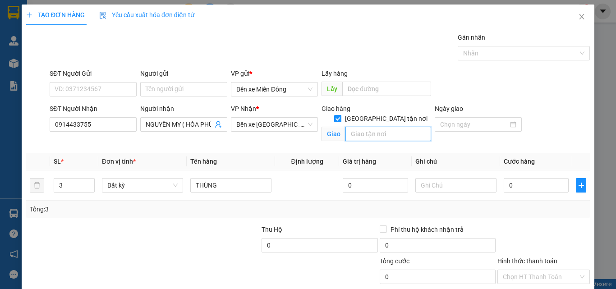
click at [378, 127] on input "text" at bounding box center [388, 134] width 86 height 14
type input "NGHĨA KỲ"
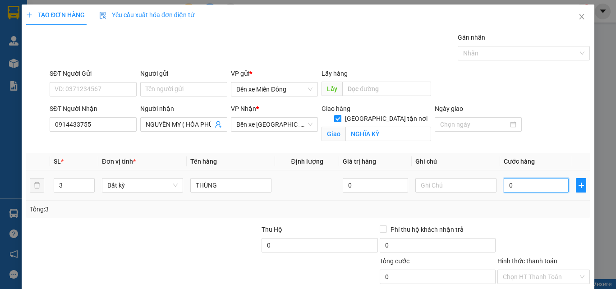
click at [527, 188] on input "0" at bounding box center [535, 185] width 65 height 14
type input "2"
type input "28"
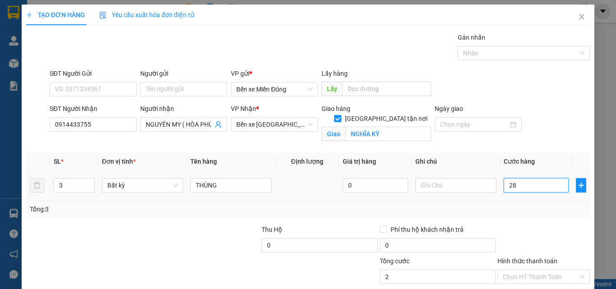
type input "28"
type input "280"
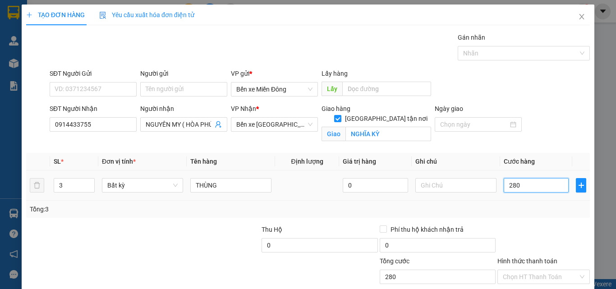
type input "28"
type input "2"
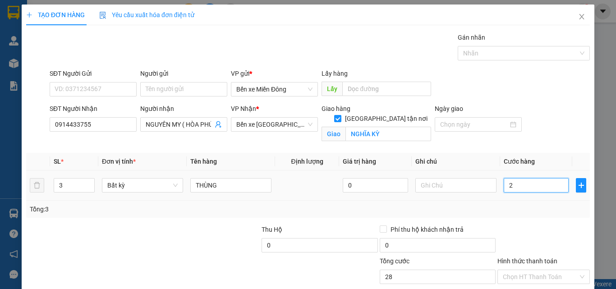
type input "2"
type input "0"
type input "03"
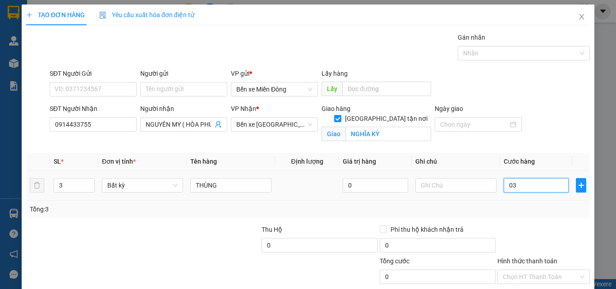
type input "3"
type input "038"
type input "38"
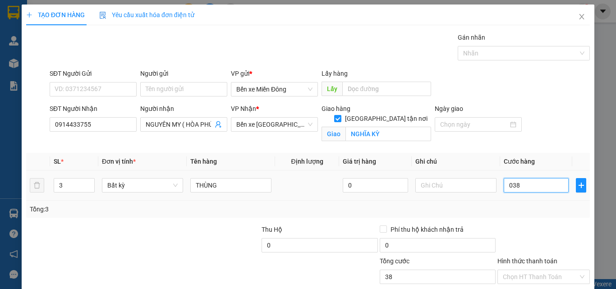
type input "0.380"
type input "380"
click at [506, 232] on div at bounding box center [543, 240] width 94 height 32
type input "380.000"
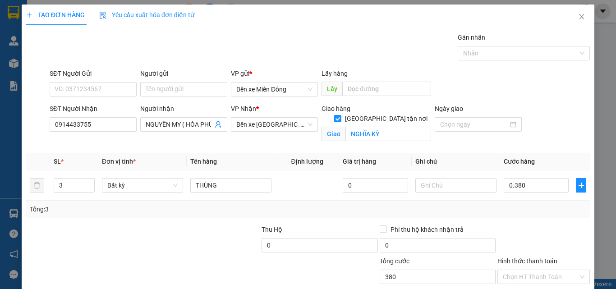
type input "380.000"
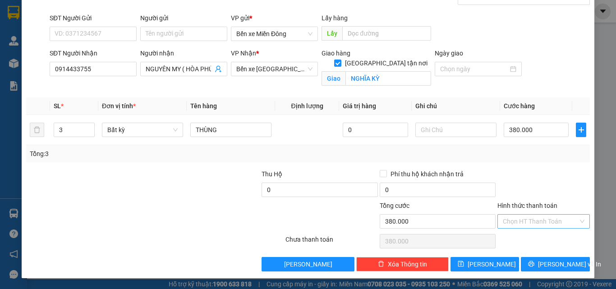
click at [524, 224] on input "Hình thức thanh toán" at bounding box center [540, 222] width 75 height 14
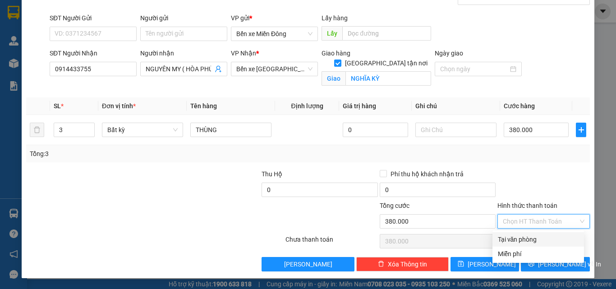
click at [515, 240] on div "Tại văn phòng" at bounding box center [538, 239] width 81 height 10
type input "0"
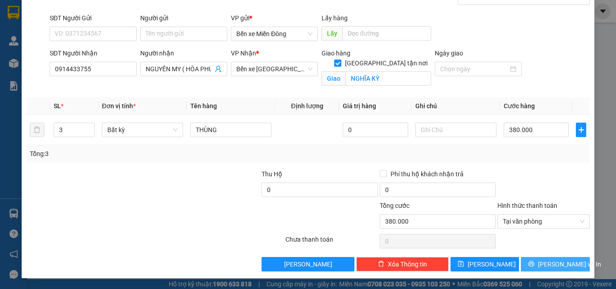
click at [552, 261] on span "[PERSON_NAME] và In" at bounding box center [569, 264] width 63 height 10
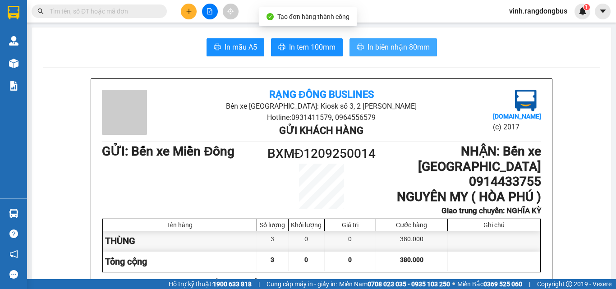
click at [410, 45] on span "In biên nhận 80mm" at bounding box center [398, 46] width 62 height 11
